Goal: Find specific page/section: Find specific page/section

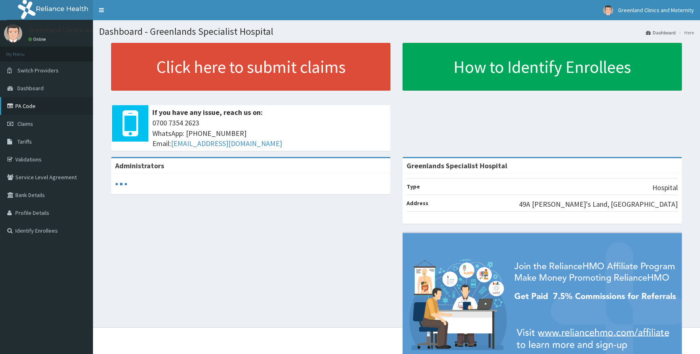
click at [26, 105] on link "PA Code" at bounding box center [46, 106] width 93 height 18
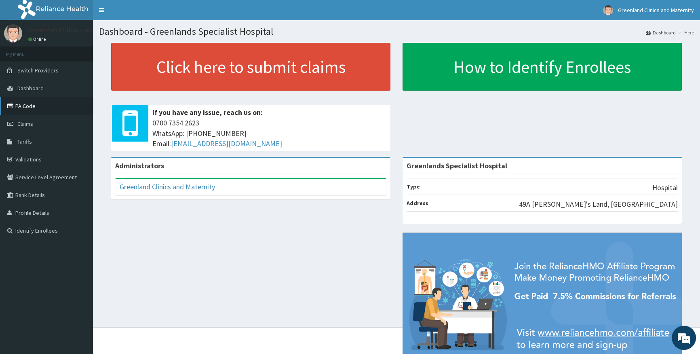
click at [23, 106] on link "PA Code" at bounding box center [46, 106] width 93 height 18
